Goal: Information Seeking & Learning: Learn about a topic

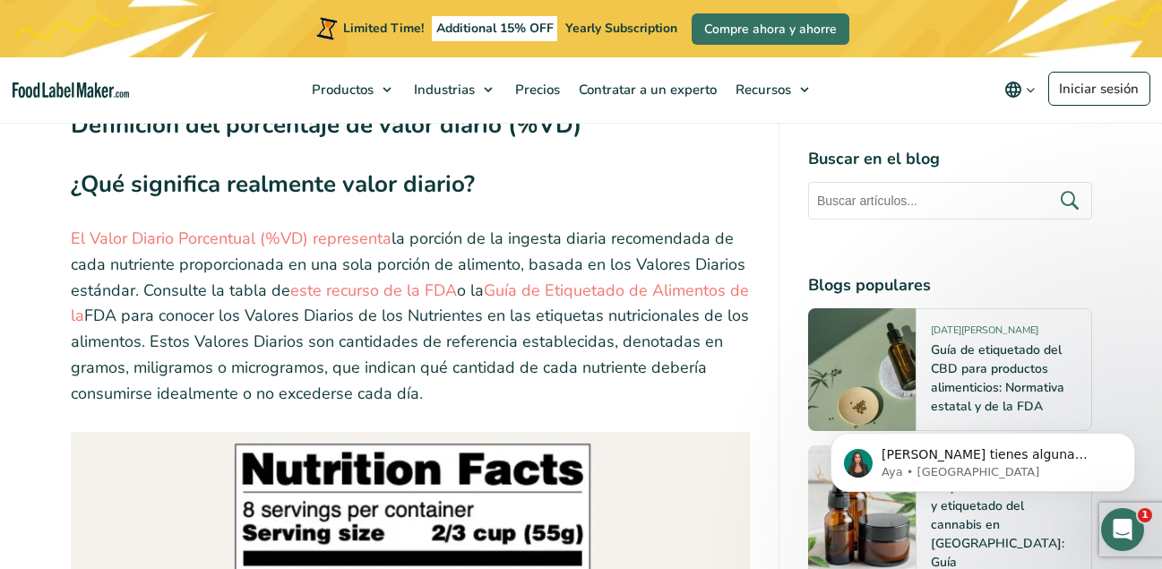
scroll to position [2867, 0]
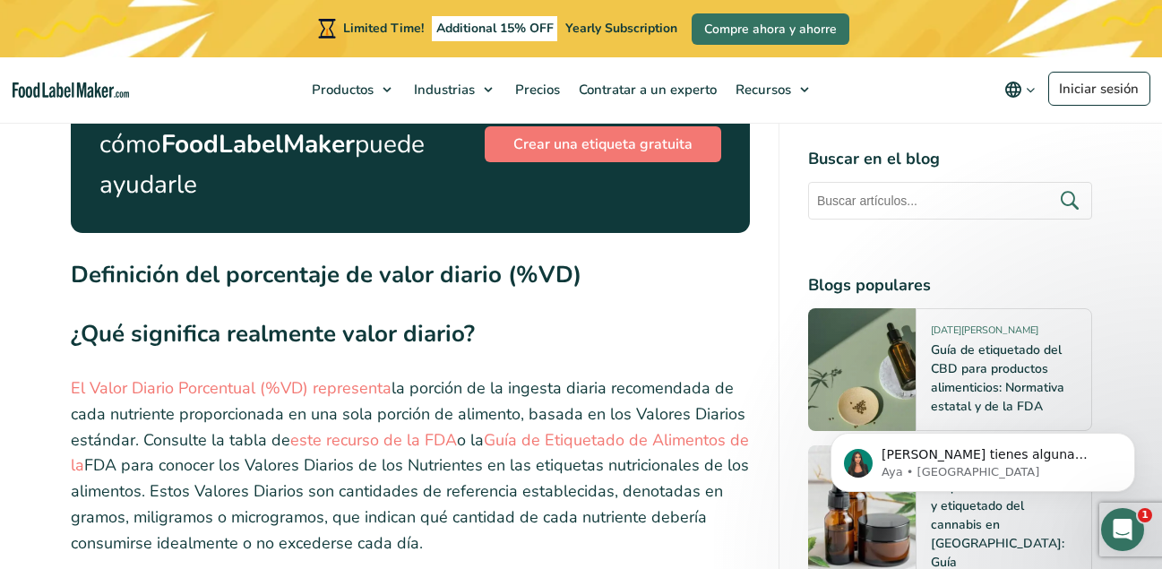
drag, startPoint x: 48, startPoint y: 270, endPoint x: 228, endPoint y: 476, distance: 273.1
copy div "Qué significa realmente valor diario? El Valor Diario Porcentual (%VD) represen…"
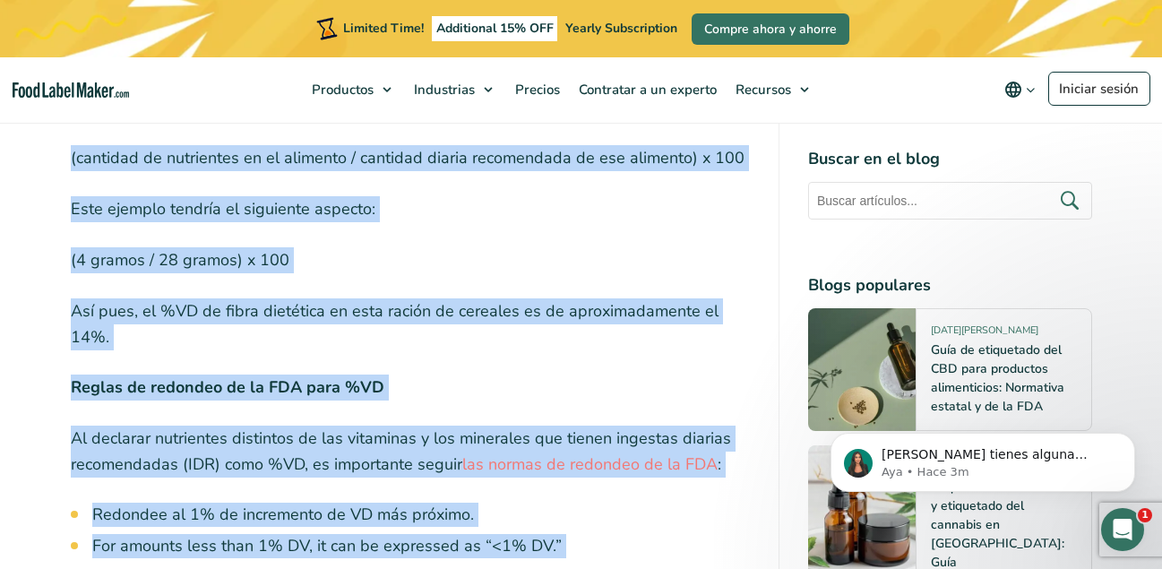
scroll to position [6363, 0]
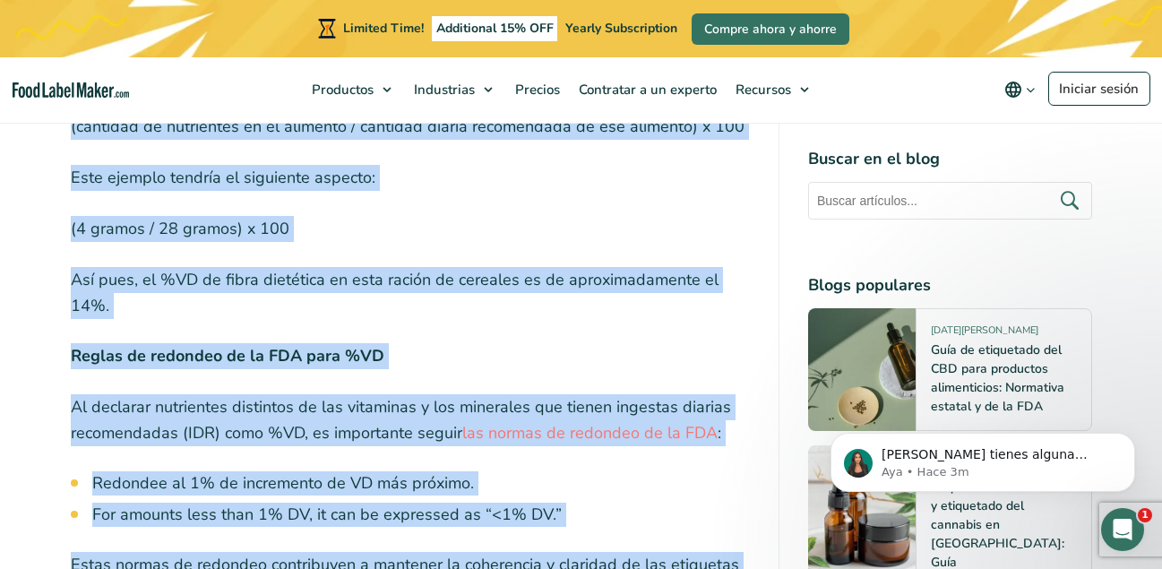
drag, startPoint x: 39, startPoint y: 209, endPoint x: 745, endPoint y: 408, distance: 733.5
copy div "Ejemplos reales Supongamos que una ración de cereales contiene 4 gramos de fibr…"
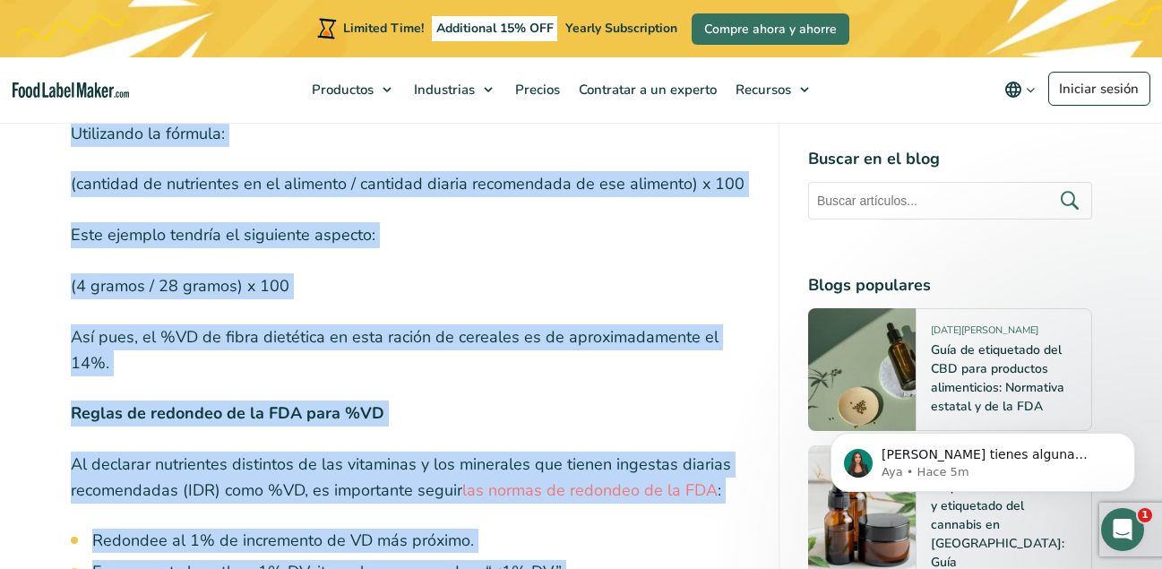
scroll to position [6273, 0]
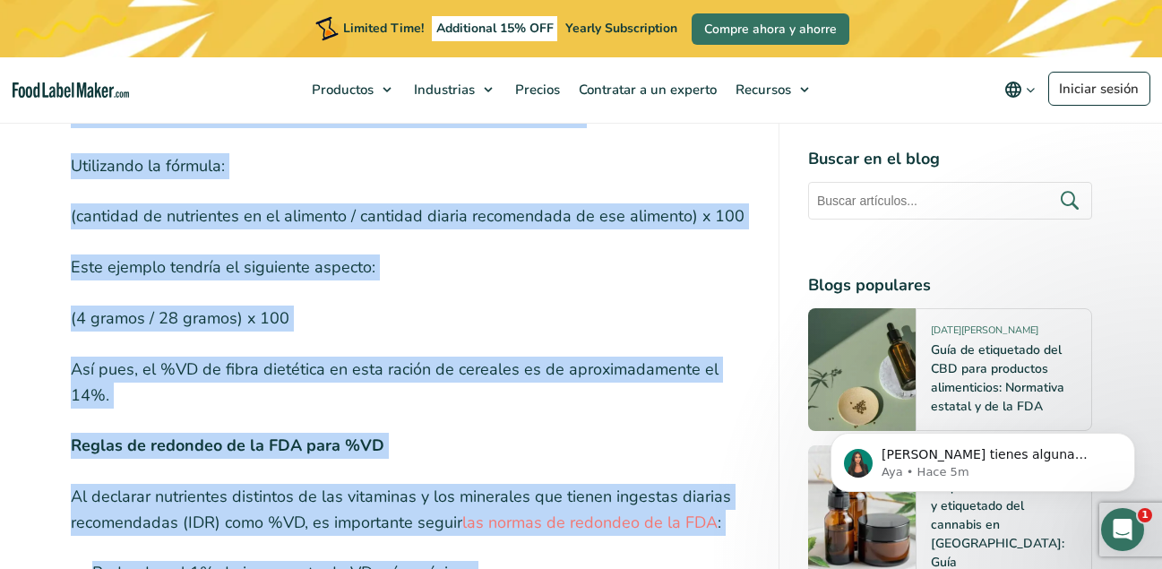
click at [805, 382] on div "Cuando recorre los pasillos de su supermercado favorito, no sólo compra aliment…" at bounding box center [581, 188] width 1021 height 11475
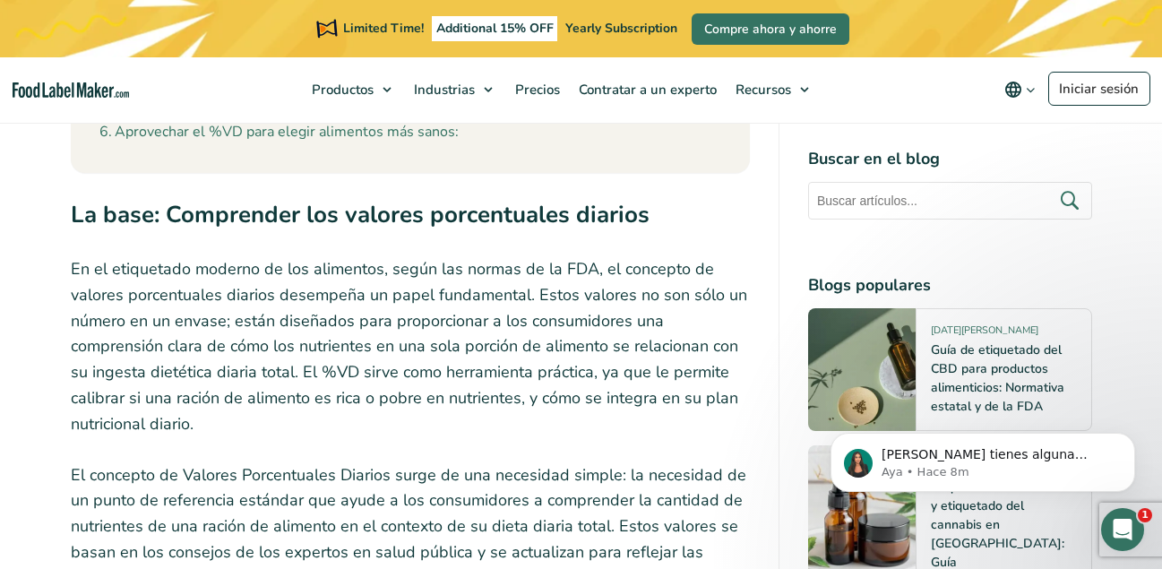
scroll to position [2331, 0]
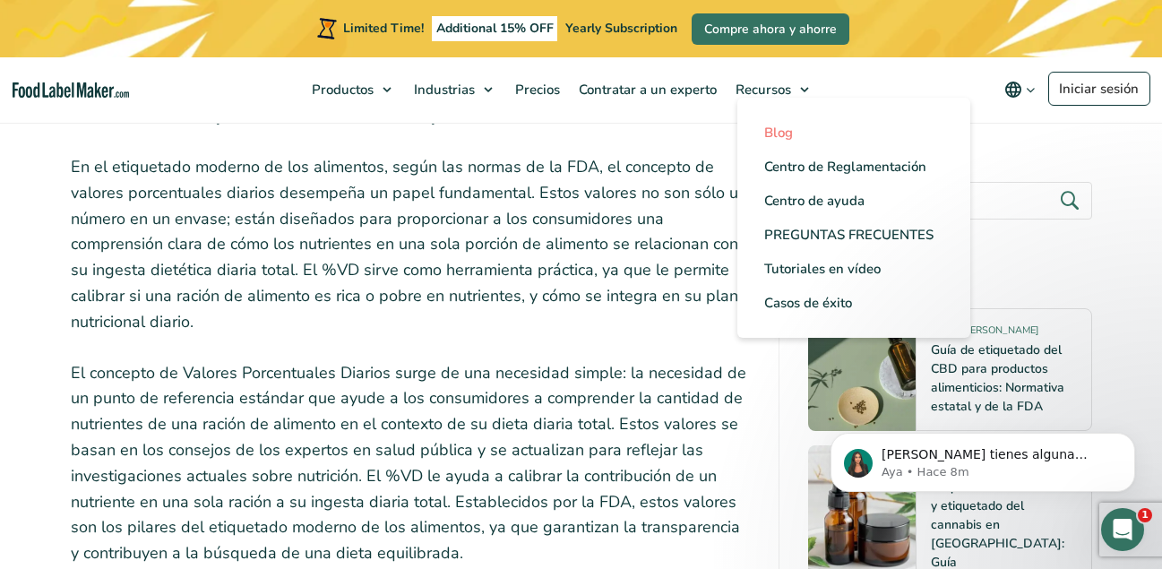
click at [764, 137] on span "Blog" at bounding box center [778, 133] width 29 height 18
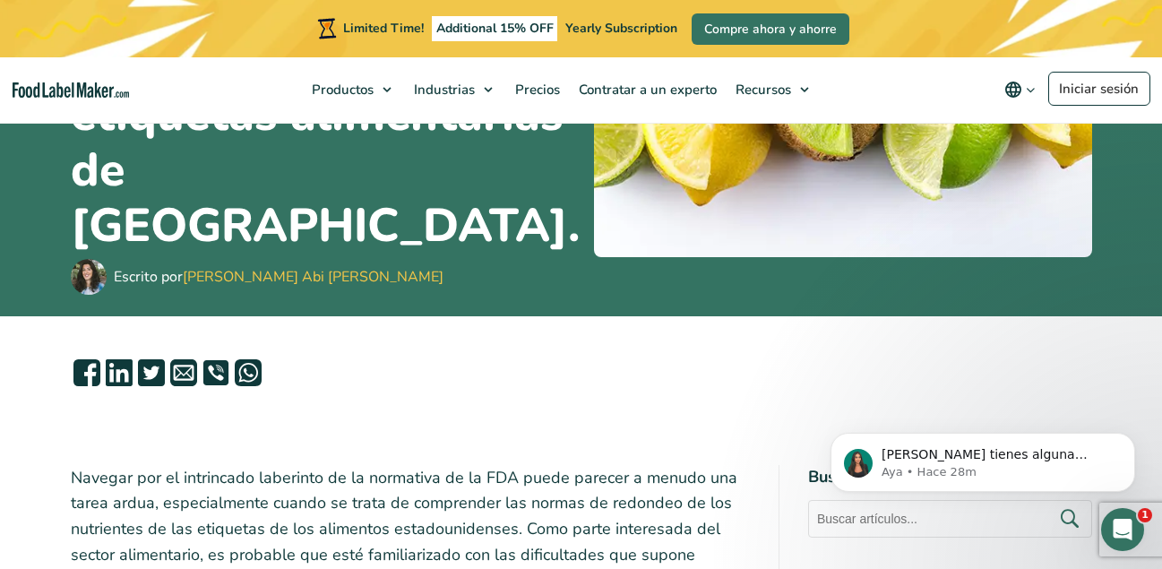
scroll to position [179, 0]
